Goal: Complete application form: Complete application form

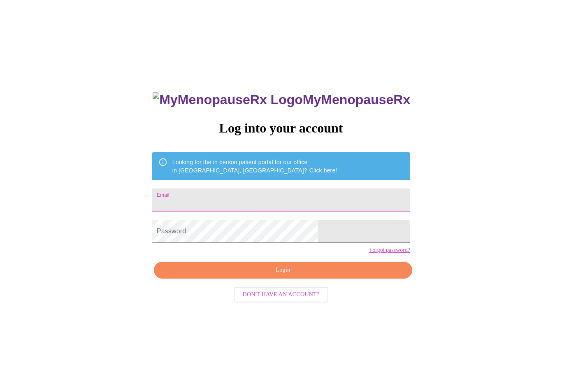
scroll to position [89, 0]
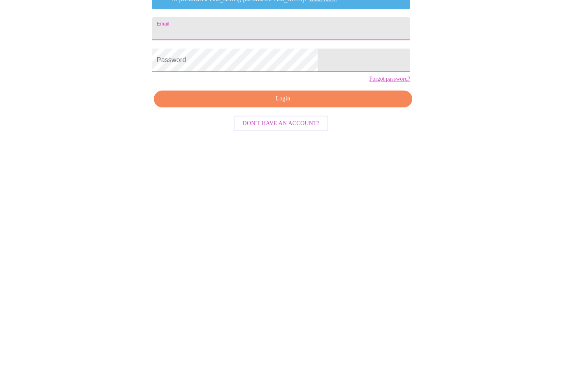
type input "bsoenksen94@gmail.com"
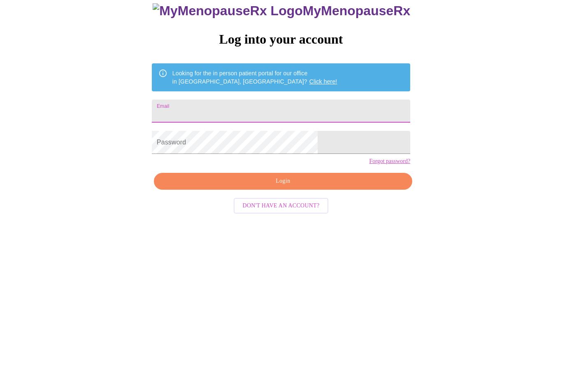
type input "[EMAIL_ADDRESS][DOMAIN_NAME]"
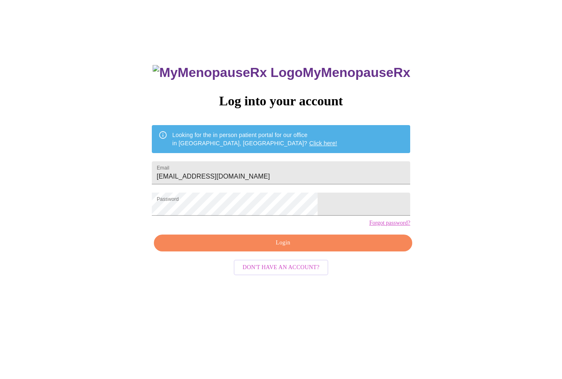
click at [296, 248] on span "Login" at bounding box center [282, 243] width 239 height 10
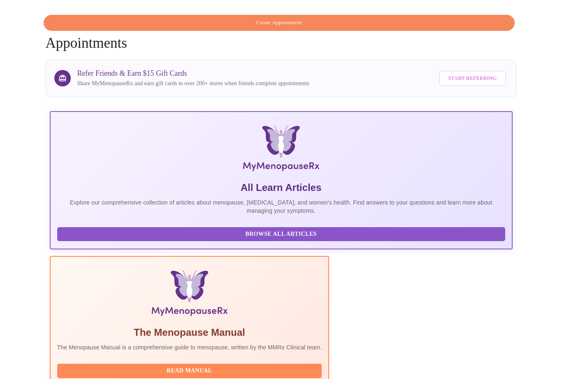
scroll to position [72, 0]
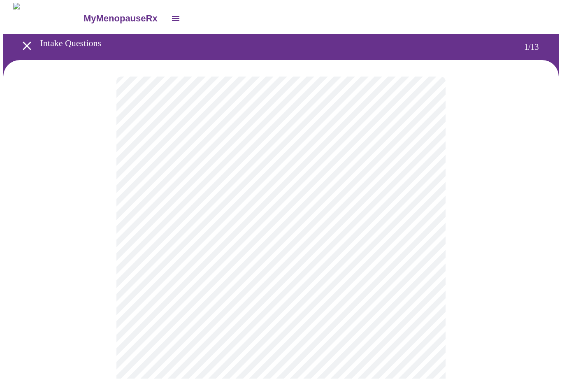
scroll to position [0, 0]
click at [419, 178] on body "MyMenopauseRx Intake Questions 1 / 13" at bounding box center [280, 380] width 555 height 754
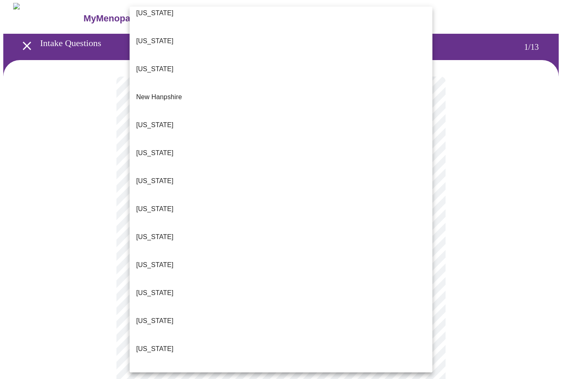
scroll to position [709, 0]
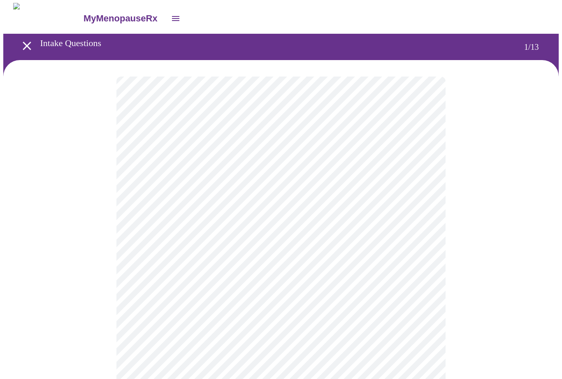
click at [426, 239] on body "MyMenopauseRx Intake Questions 1 / 13" at bounding box center [280, 378] width 555 height 750
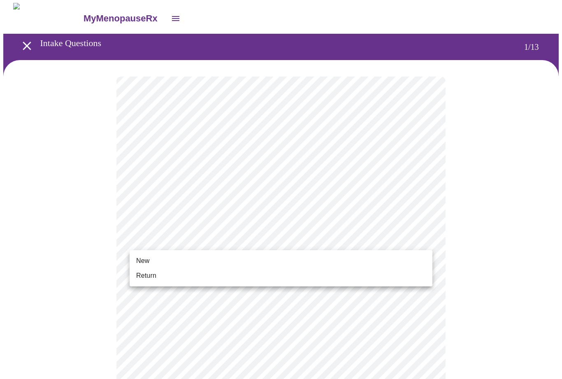
click at [150, 259] on li "New" at bounding box center [280, 260] width 303 height 15
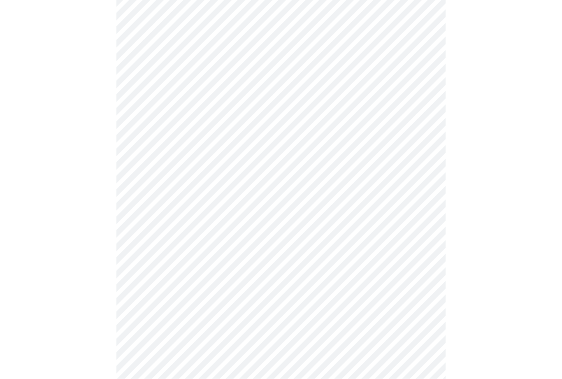
scroll to position [342, 0]
click at [421, 284] on body "MyMenopauseRx Intake Questions 1 / 13" at bounding box center [280, 31] width 555 height 739
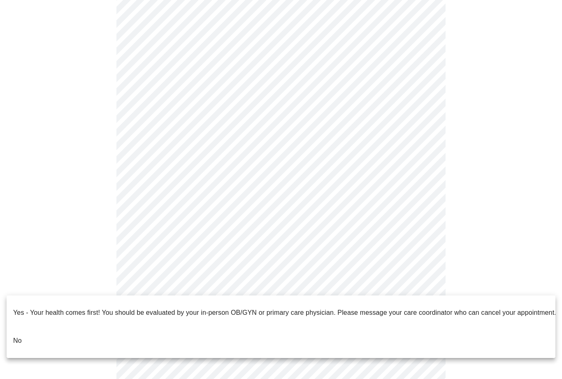
click at [20, 333] on span "No" at bounding box center [17, 340] width 9 height 23
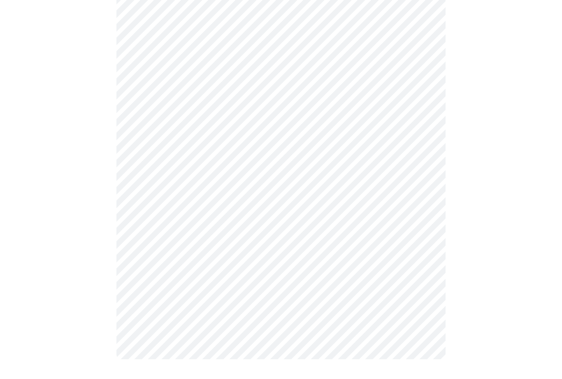
scroll to position [0, 0]
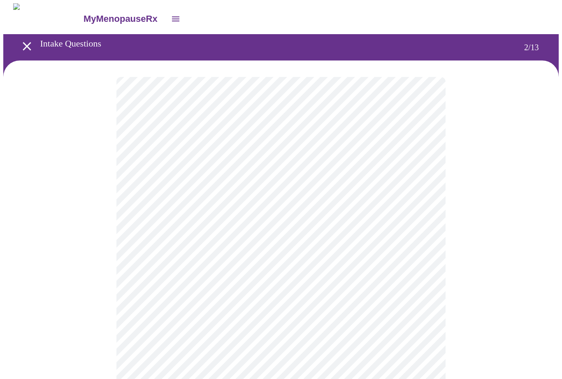
click at [420, 168] on body "MyMenopauseRx Intake Questions 2 / 13" at bounding box center [280, 249] width 555 height 493
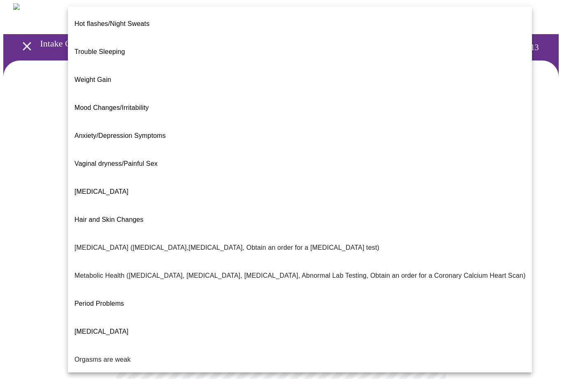
click at [141, 20] on span "Hot flashes/Night Sweats" at bounding box center [111, 23] width 75 height 7
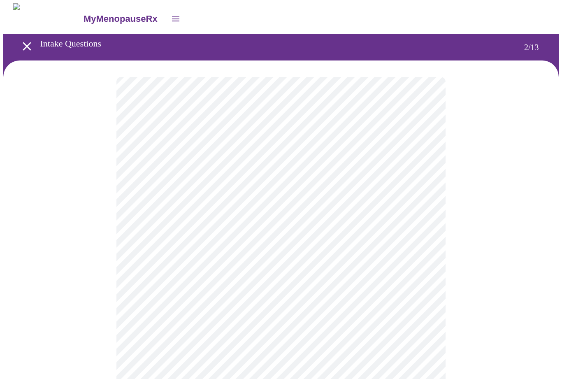
click at [416, 251] on body "MyMenopauseRx Intake Questions 2 / 13" at bounding box center [280, 247] width 555 height 488
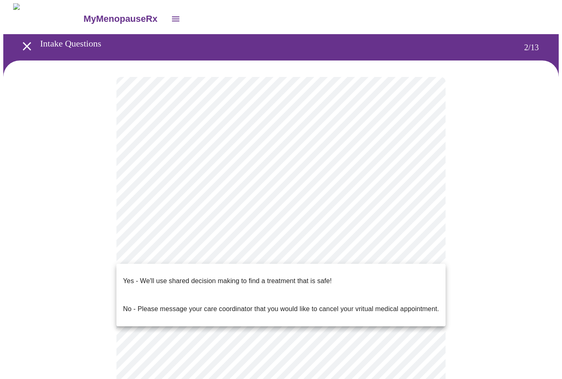
click at [322, 276] on p "Yes - We'll use shared decision making to find a treatment that is safe!" at bounding box center [227, 281] width 208 height 10
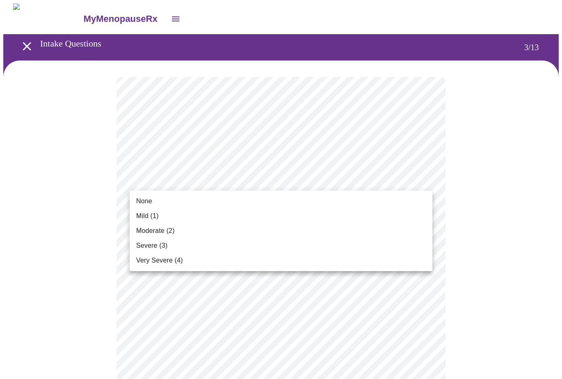
click at [164, 262] on span "Very Severe (4)" at bounding box center [159, 260] width 46 height 10
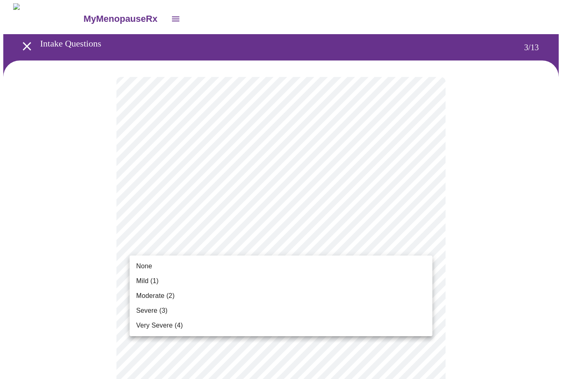
click at [173, 293] on span "Moderate (2)" at bounding box center [155, 296] width 38 height 10
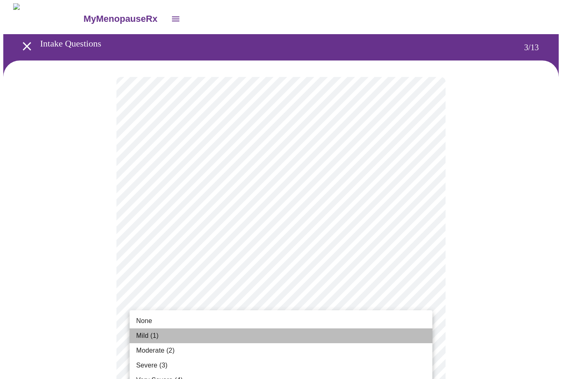
click at [156, 335] on span "Mild (1)" at bounding box center [147, 336] width 23 height 10
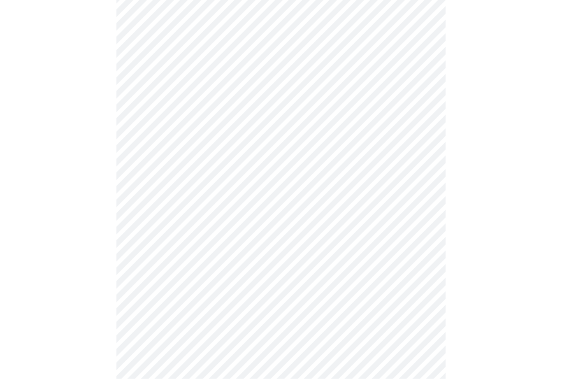
scroll to position [150, 0]
click at [415, 226] on body "MyMenopauseRx Intake Questions 3 / 13" at bounding box center [280, 381] width 555 height 1056
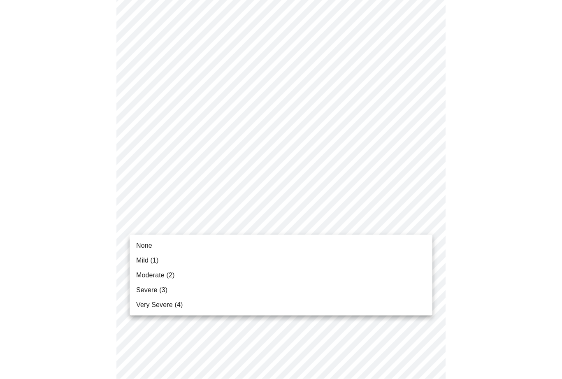
scroll to position [150, 0]
click at [163, 277] on span "Moderate (2)" at bounding box center [155, 275] width 38 height 10
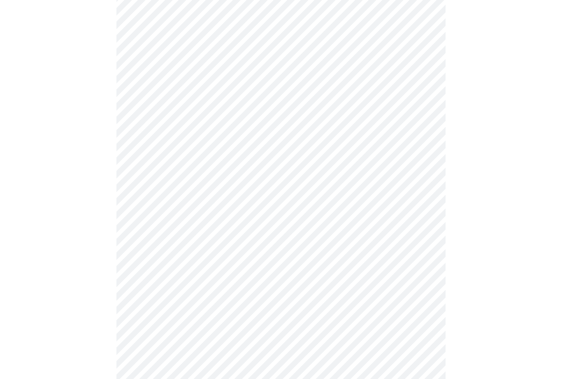
click at [416, 277] on body "MyMenopauseRx Intake Questions 3 / 13" at bounding box center [280, 375] width 555 height 1045
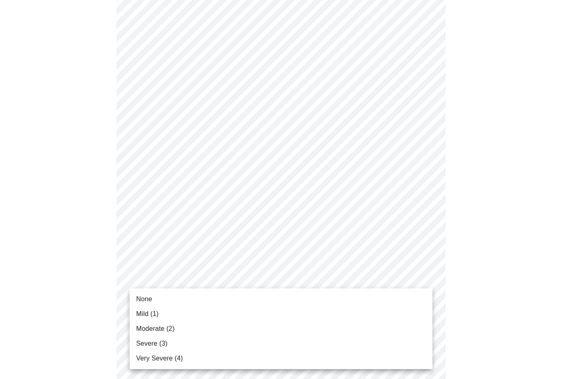
click at [180, 326] on li "Moderate (2)" at bounding box center [280, 328] width 303 height 15
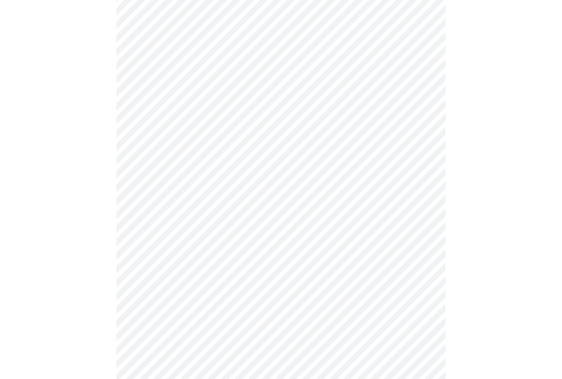
click at [421, 337] on body "MyMenopauseRx Intake Questions 3 / 13" at bounding box center [280, 369] width 555 height 1033
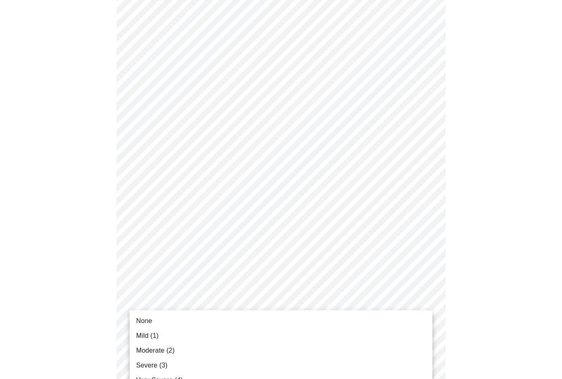
click at [162, 336] on li "Mild (1)" at bounding box center [280, 335] width 303 height 15
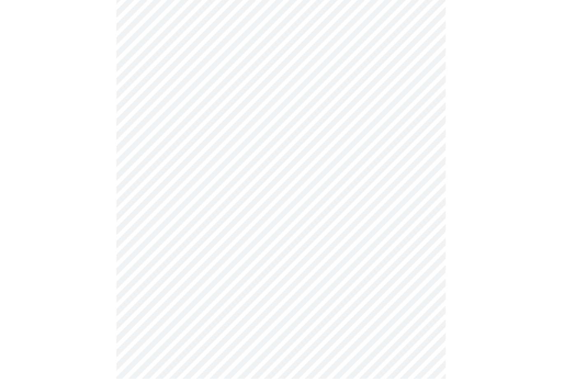
scroll to position [220, 0]
click at [418, 299] on body "MyMenopauseRx Intake Questions 3 / 13" at bounding box center [280, 266] width 555 height 1022
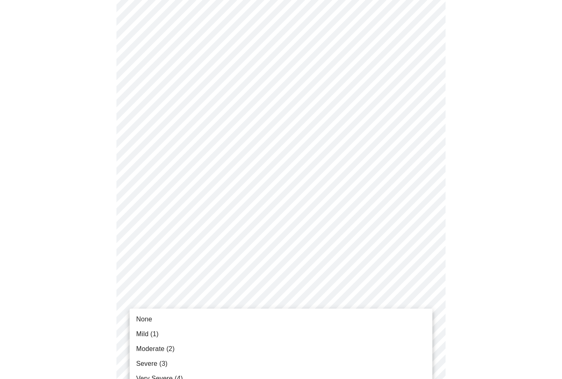
click at [159, 364] on span "Severe (3)" at bounding box center [151, 363] width 31 height 10
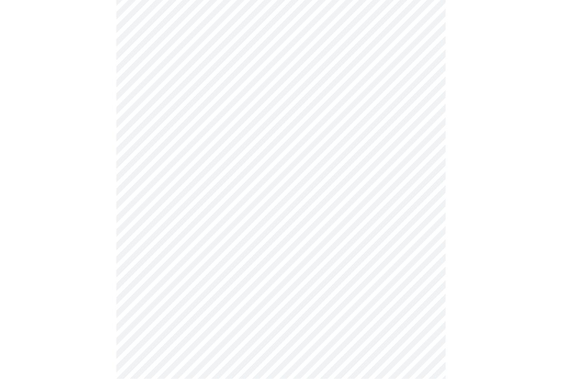
scroll to position [405, 0]
click at [423, 203] on body "MyMenopauseRx Intake Questions 3 / 13" at bounding box center [280, 104] width 555 height 1011
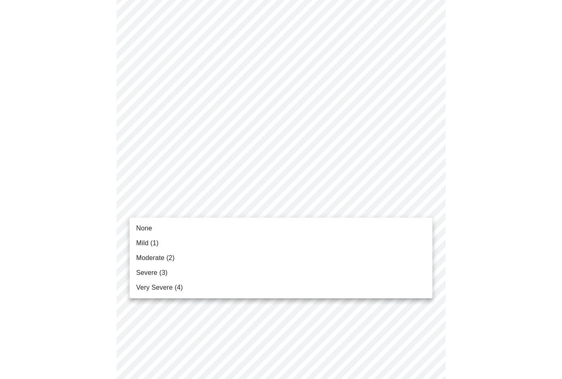
click at [167, 289] on span "Very Severe (4)" at bounding box center [159, 287] width 46 height 10
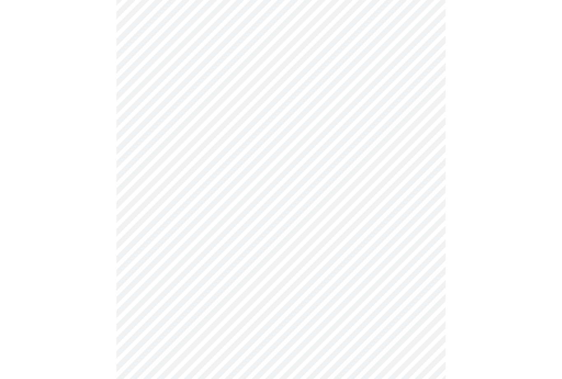
click at [421, 270] on body "MyMenopauseRx Intake Questions 3 / 13" at bounding box center [280, 99] width 555 height 1000
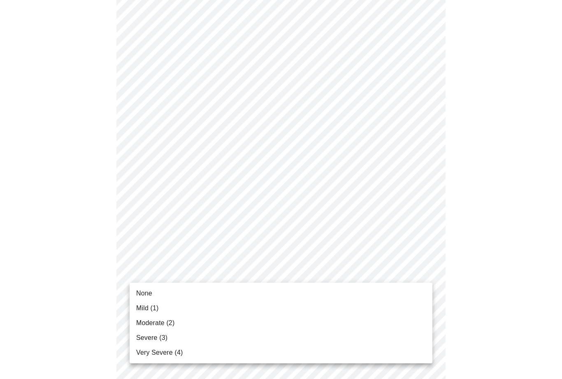
click at [159, 293] on li "None" at bounding box center [280, 293] width 303 height 15
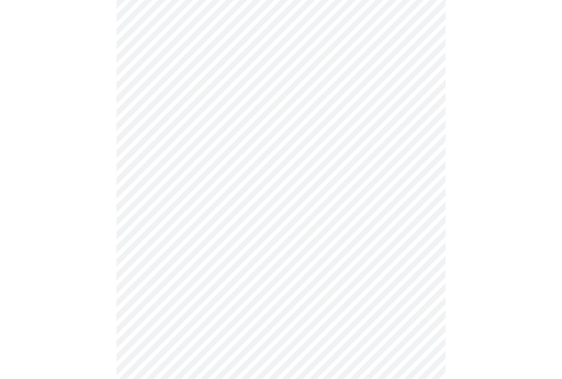
scroll to position [442, 0]
click at [418, 301] on body "MyMenopauseRx Intake Questions 3 / 13" at bounding box center [280, 55] width 555 height 989
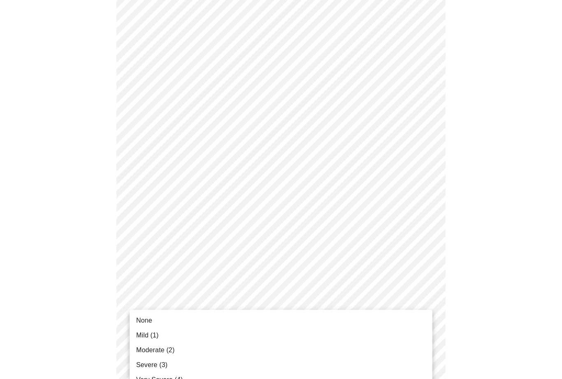
click at [155, 333] on span "Mild (1)" at bounding box center [147, 335] width 23 height 10
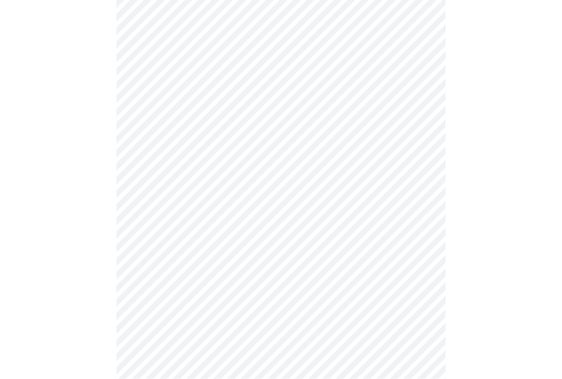
scroll to position [484, 0]
click at [427, 319] on body "MyMenopauseRx Intake Questions 3 / 13" at bounding box center [280, 8] width 555 height 978
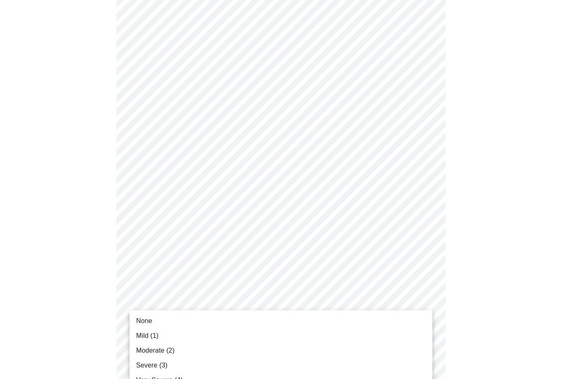
click at [153, 326] on li "None" at bounding box center [280, 320] width 303 height 15
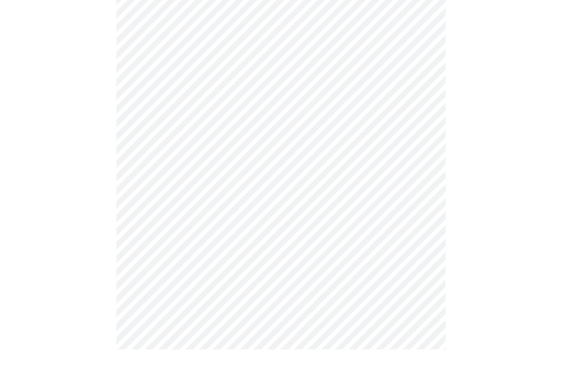
scroll to position [227, 0]
click at [418, 248] on body "MyMenopauseRx Intake Questions 4 / 13" at bounding box center [280, 181] width 555 height 809
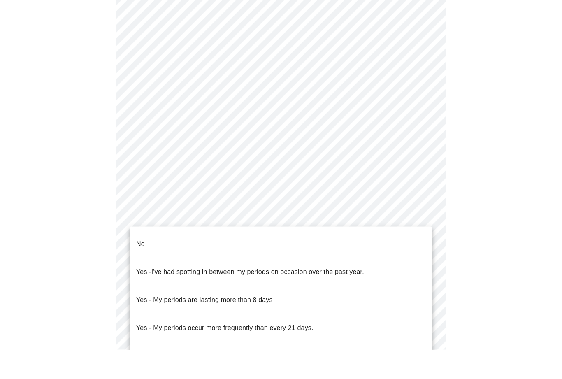
scroll to position [256, 0]
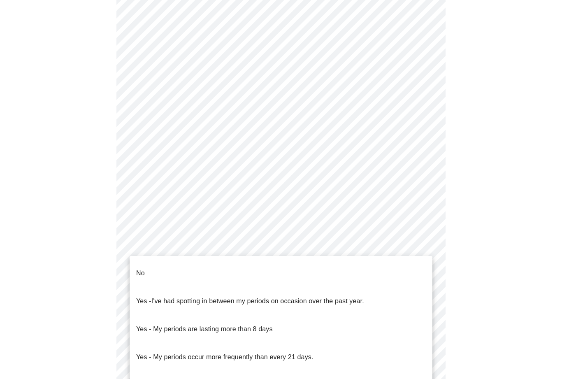
click at [137, 269] on p "No" at bounding box center [140, 273] width 9 height 10
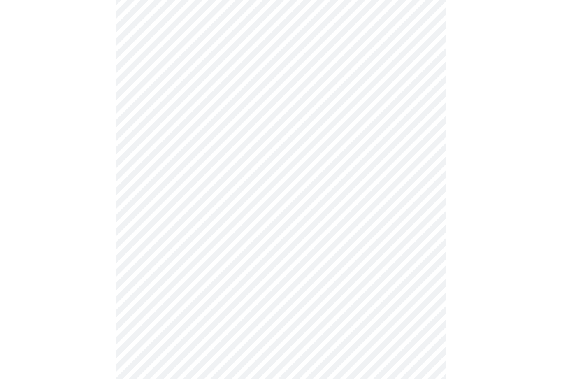
click at [424, 297] on body "MyMenopauseRx Intake Questions 4 / 13" at bounding box center [280, 149] width 555 height 805
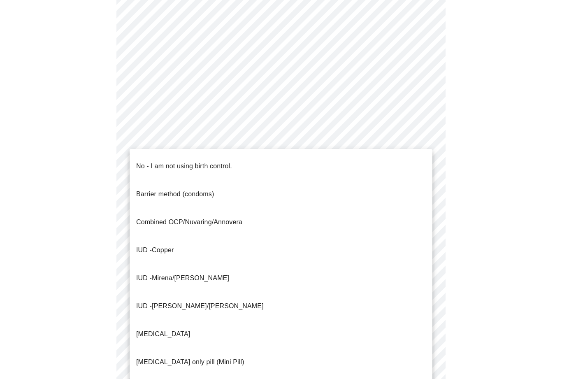
click at [212, 161] on p "No - I am not using birth control." at bounding box center [184, 166] width 96 height 10
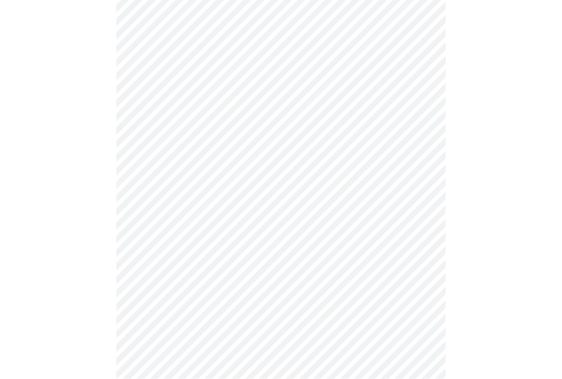
click at [416, 238] on body "MyMenopauseRx Intake Questions 4 / 13" at bounding box center [280, 19] width 555 height 800
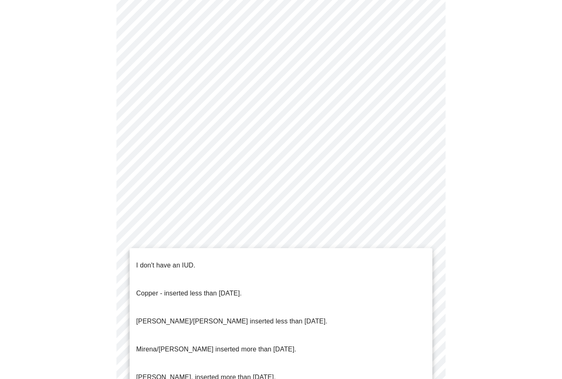
click at [191, 261] on p "I don't have an IUD." at bounding box center [165, 265] width 59 height 10
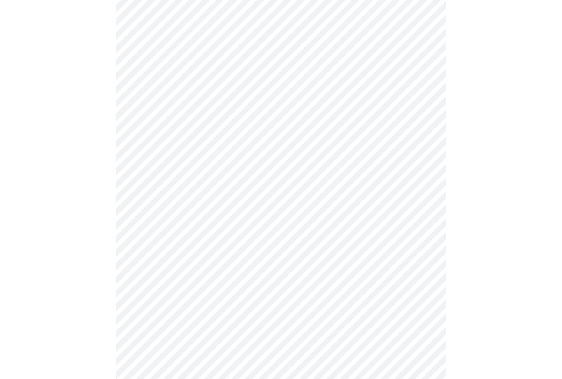
click at [414, 298] on body "MyMenopauseRx Intake Questions 4 / 13" at bounding box center [280, 17] width 555 height 796
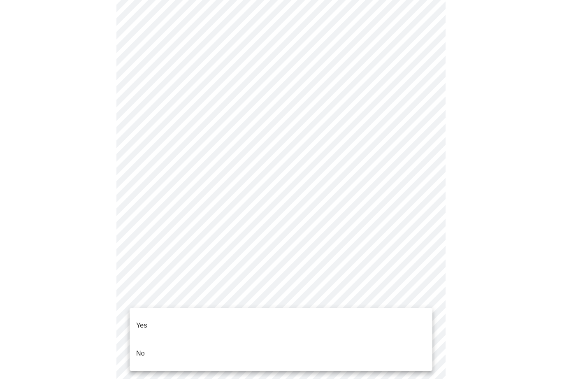
click at [152, 339] on li "No" at bounding box center [280, 353] width 303 height 28
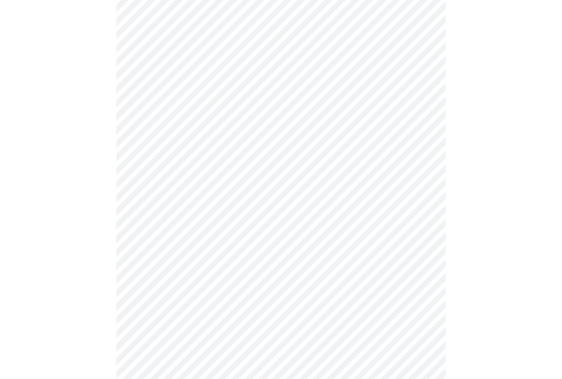
scroll to position [0, 0]
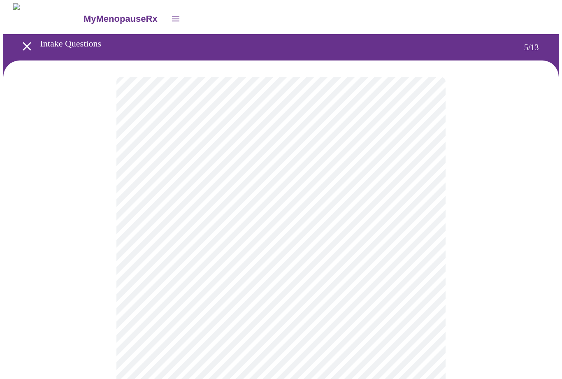
click at [414, 211] on body "MyMenopauseRx Intake Questions 5 / 13" at bounding box center [280, 335] width 555 height 665
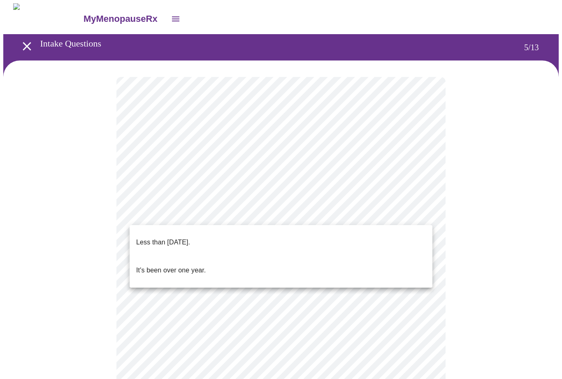
click at [190, 237] on p "Less than one year ago." at bounding box center [163, 242] width 54 height 10
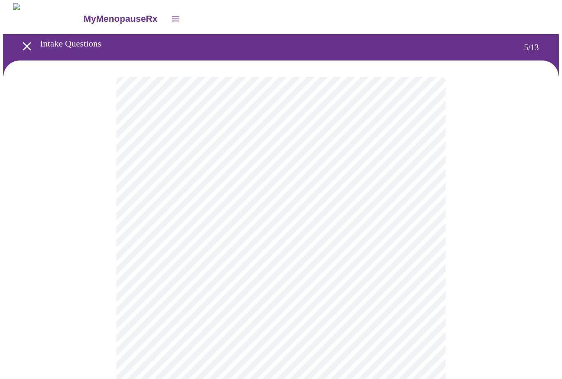
click at [411, 287] on body "MyMenopauseRx Intake Questions 5 / 13" at bounding box center [280, 333] width 555 height 660
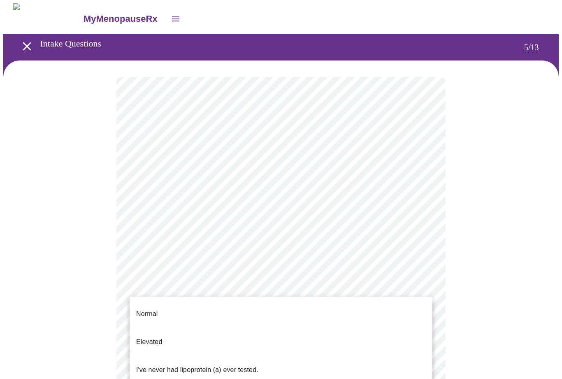
click at [175, 304] on li "Normal" at bounding box center [280, 314] width 303 height 28
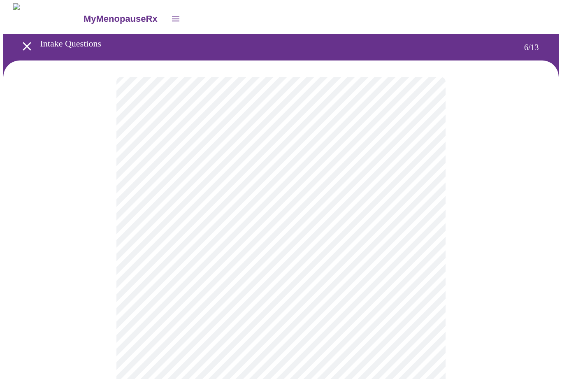
click at [387, 237] on body "MyMenopauseRx Intake Questions 6 / 13" at bounding box center [280, 222] width 555 height 438
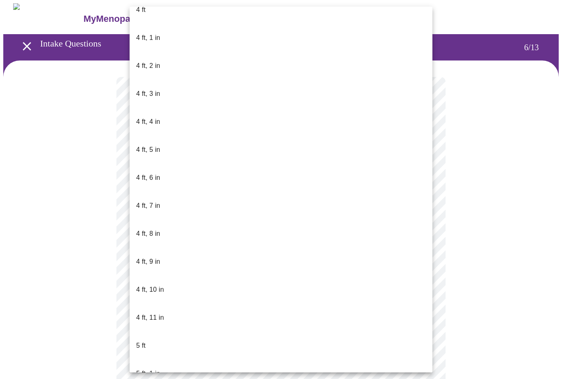
scroll to position [384, 0]
